Goal: Share content: Share content

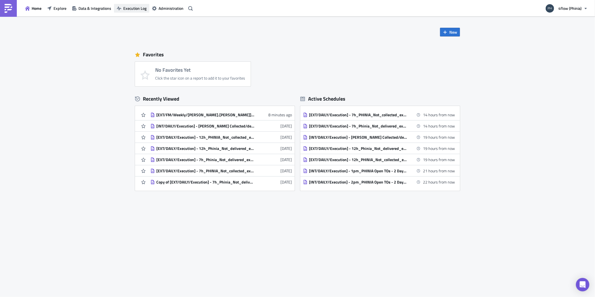
click at [133, 10] on span "Execution Log" at bounding box center [134, 8] width 23 height 6
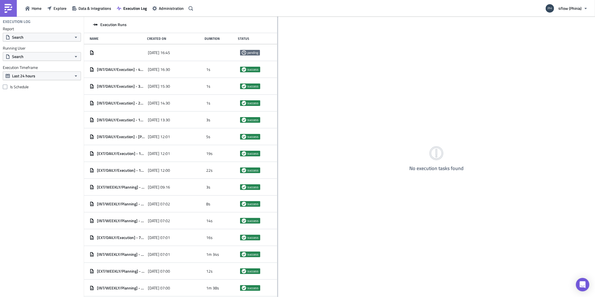
drag, startPoint x: 186, startPoint y: 66, endPoint x: 278, endPoint y: 70, distance: 91.7
click at [278, 70] on div at bounding box center [277, 157] width 1 height 281
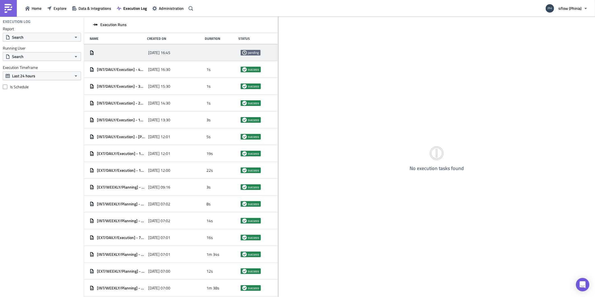
click at [140, 56] on div at bounding box center [118, 53] width 56 height 10
click at [70, 38] on button "Search" at bounding box center [42, 37] width 78 height 9
click at [44, 111] on div "Execution Log Report Search Running User Search Execution Timeframe Last 24 hou…" at bounding box center [42, 157] width 84 height 280
click at [43, 58] on button "Search" at bounding box center [42, 56] width 78 height 9
click at [38, 40] on button "Search" at bounding box center [42, 37] width 78 height 9
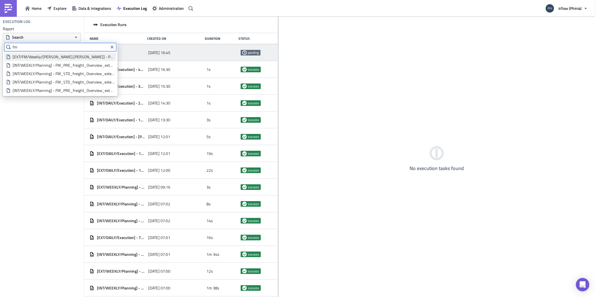
type input "fm"
click at [76, 58] on div "[EXT/FM/Weekly/[PERSON_NAME].[PERSON_NAME]] - PHINIA - Old shipments with no bi…" at bounding box center [64, 57] width 102 height 6
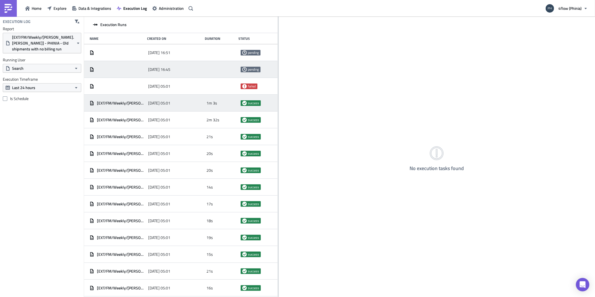
click at [128, 108] on div "[EXT/FM/Weekly/[PERSON_NAME].[PERSON_NAME]] - PHINIA - Old shipments with no bi…" at bounding box center [181, 103] width 194 height 17
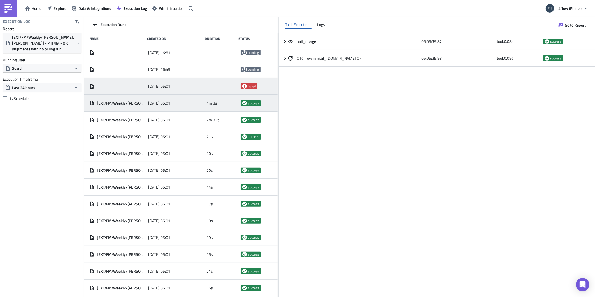
click at [136, 87] on div at bounding box center [118, 86] width 56 height 4
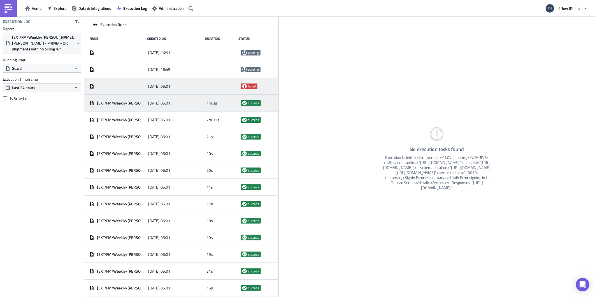
click at [133, 105] on span "[EXT/FM/Weekly/[PERSON_NAME].[PERSON_NAME]] - PHINIA - Old shipments with no bi…" at bounding box center [121, 103] width 48 height 5
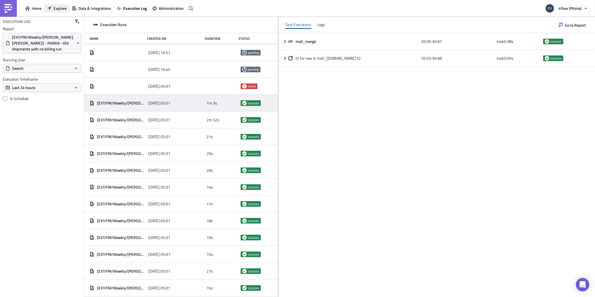
click at [52, 8] on button "Explore" at bounding box center [56, 8] width 25 height 9
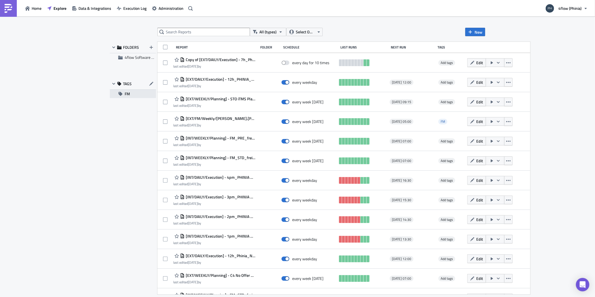
click at [133, 94] on button "FM" at bounding box center [133, 94] width 46 height 8
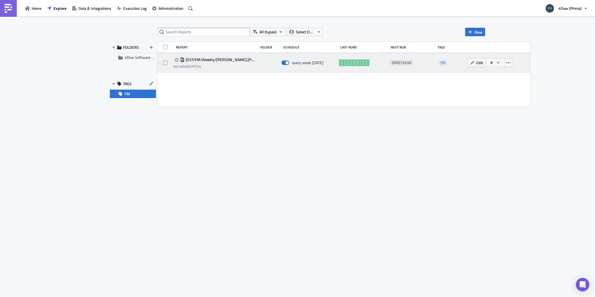
click at [225, 63] on div "[EXT/FM/Weekly/[PERSON_NAME].[PERSON_NAME]] - PHINIA - Old shipments with no bi…" at bounding box center [214, 62] width 82 height 13
click at [229, 58] on span "[EXT/FM/Weekly/[PERSON_NAME].[PERSON_NAME]] - PHINIA - Old shipments with no bi…" at bounding box center [220, 59] width 71 height 5
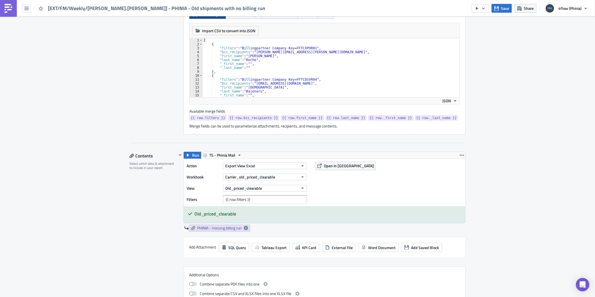
scroll to position [187, 0]
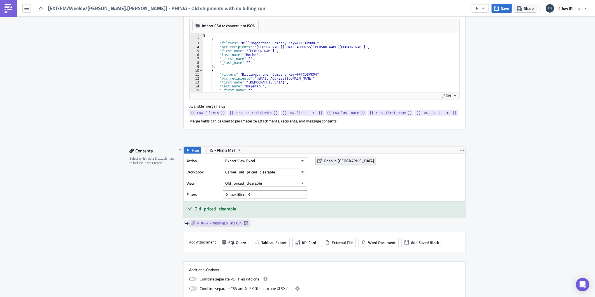
click at [343, 161] on span "Open in [GEOGRAPHIC_DATA]" at bounding box center [349, 161] width 50 height 6
click at [482, 10] on icon "button" at bounding box center [483, 8] width 4 height 4
click at [483, 20] on div "Send Just to Me" at bounding box center [498, 23] width 44 height 6
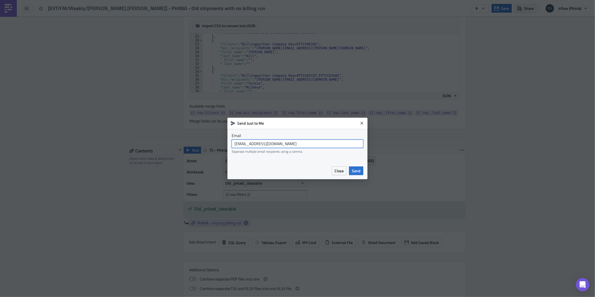
drag, startPoint x: 294, startPoint y: 145, endPoint x: 176, endPoint y: 148, distance: 118.0
click at [176, 148] on div "Send Just to Me Email [EMAIL_ADDRESS][DOMAIN_NAME] Seperate multiple email reci…" at bounding box center [297, 148] width 595 height 297
type input "[EMAIL_ADDRESS][DOMAIN_NAME]"
click at [356, 171] on span "Send" at bounding box center [356, 171] width 9 height 6
